Goal: Find specific page/section: Find specific page/section

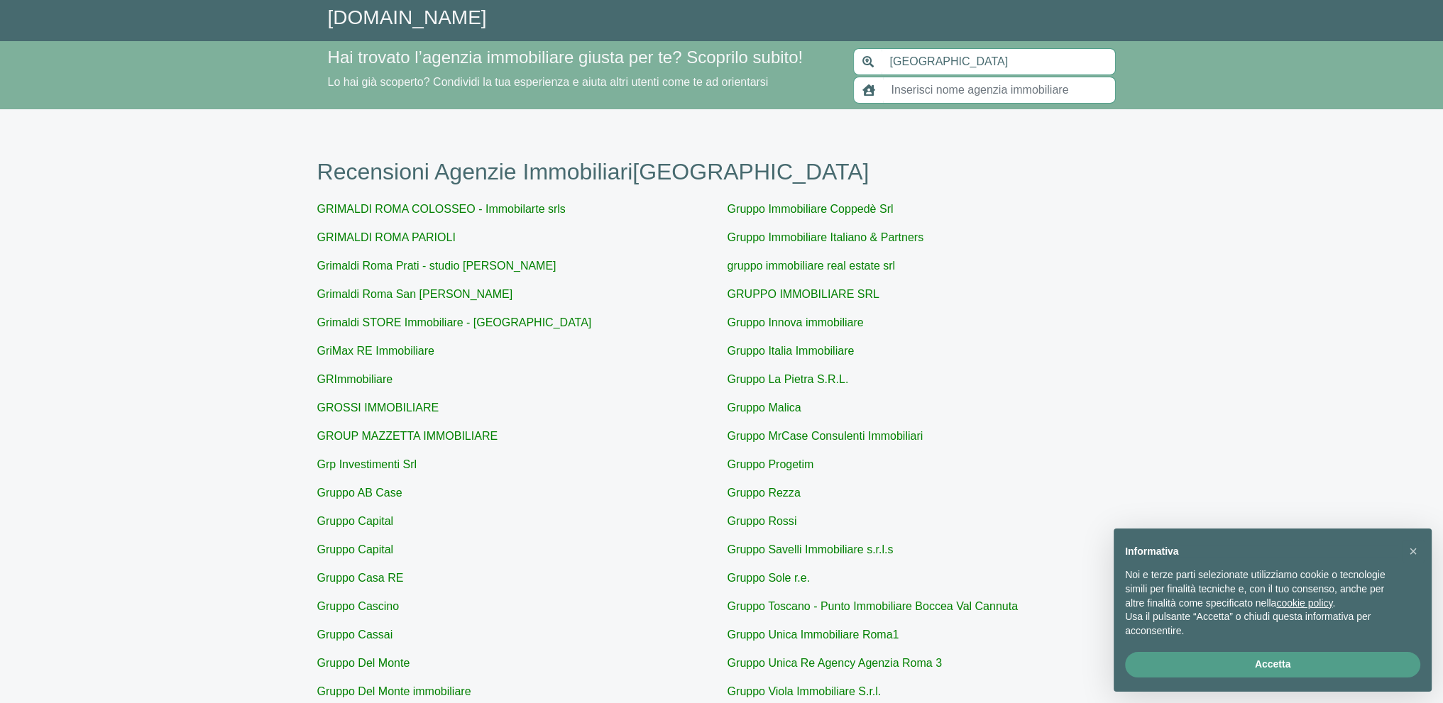
click at [889, 84] on input "text" at bounding box center [999, 90] width 233 height 27
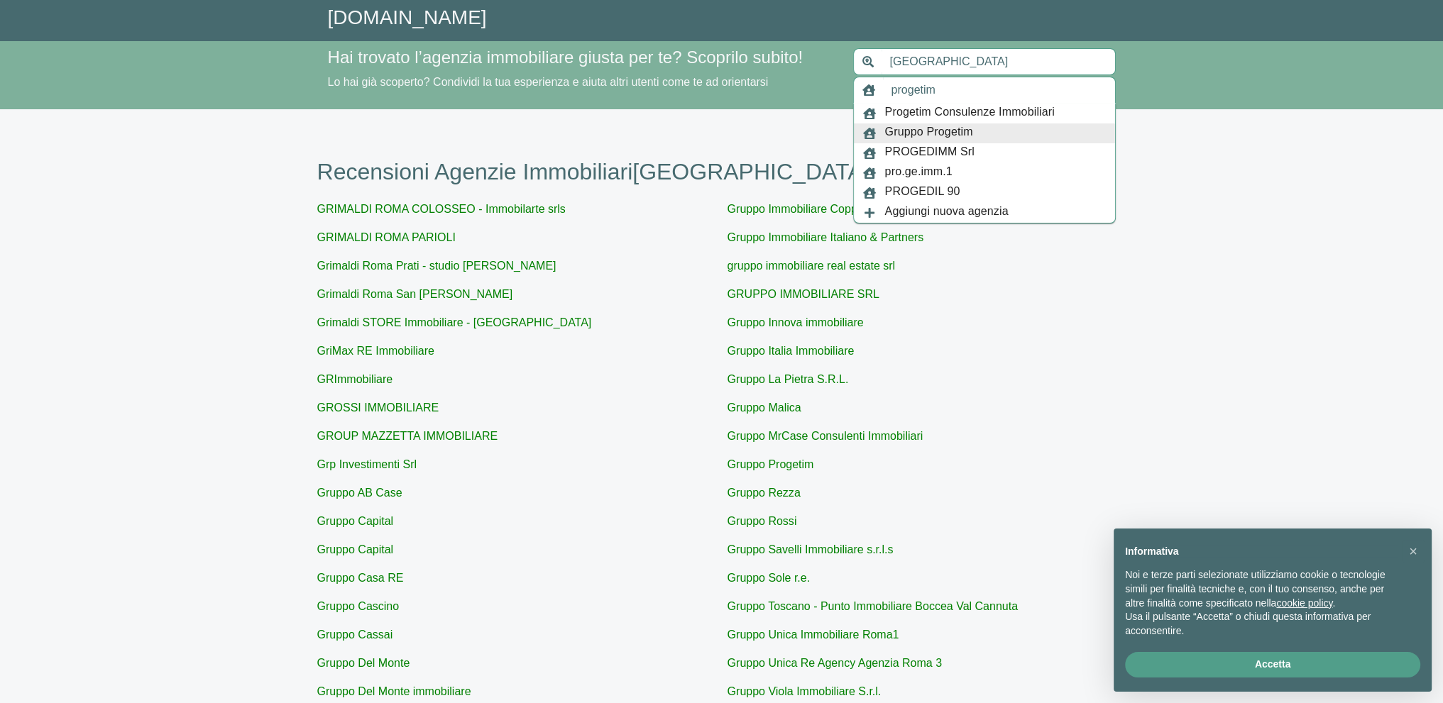
click at [925, 128] on span "Gruppo Progetim" at bounding box center [929, 133] width 88 height 20
type input "Gruppo Progetim"
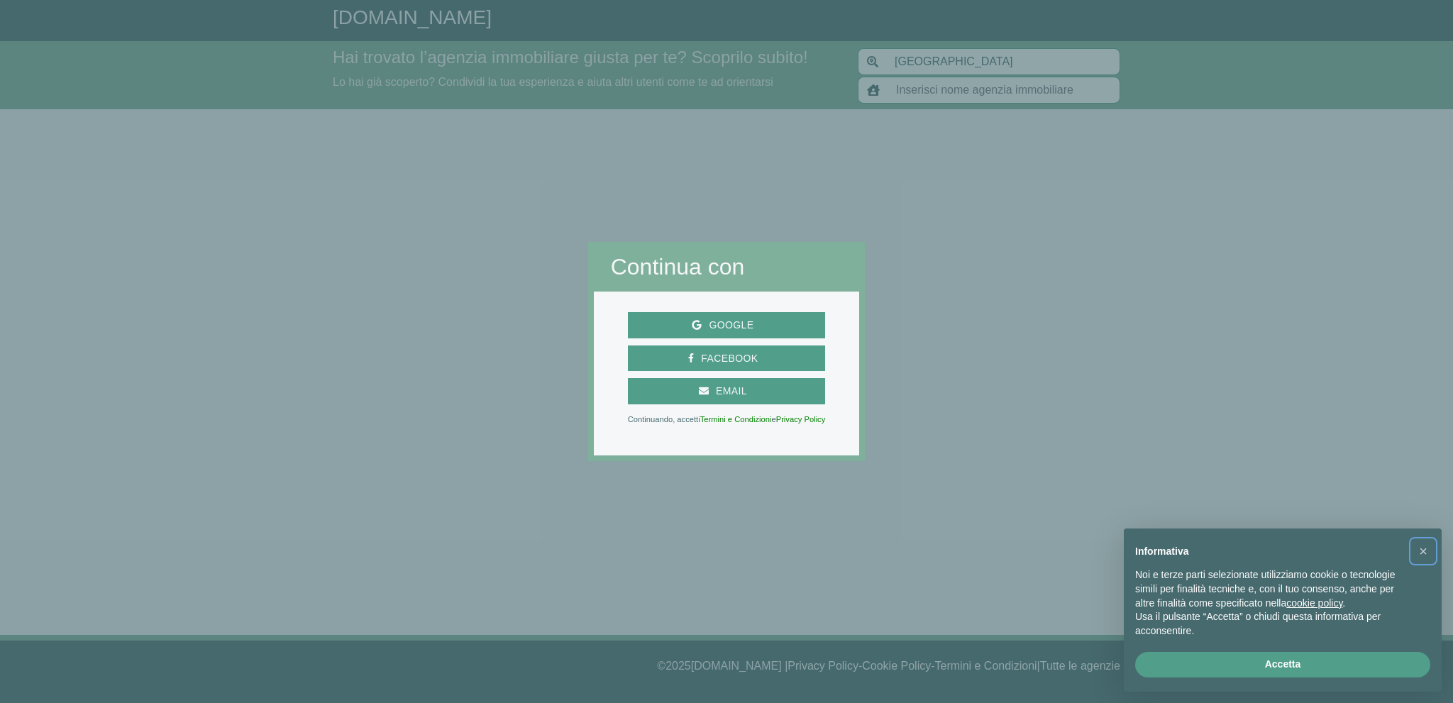
drag, startPoint x: 1453, startPoint y: 501, endPoint x: 1427, endPoint y: 554, distance: 58.4
click at [1427, 554] on span "×" at bounding box center [1423, 552] width 9 height 16
